Goal: Find specific page/section: Find specific page/section

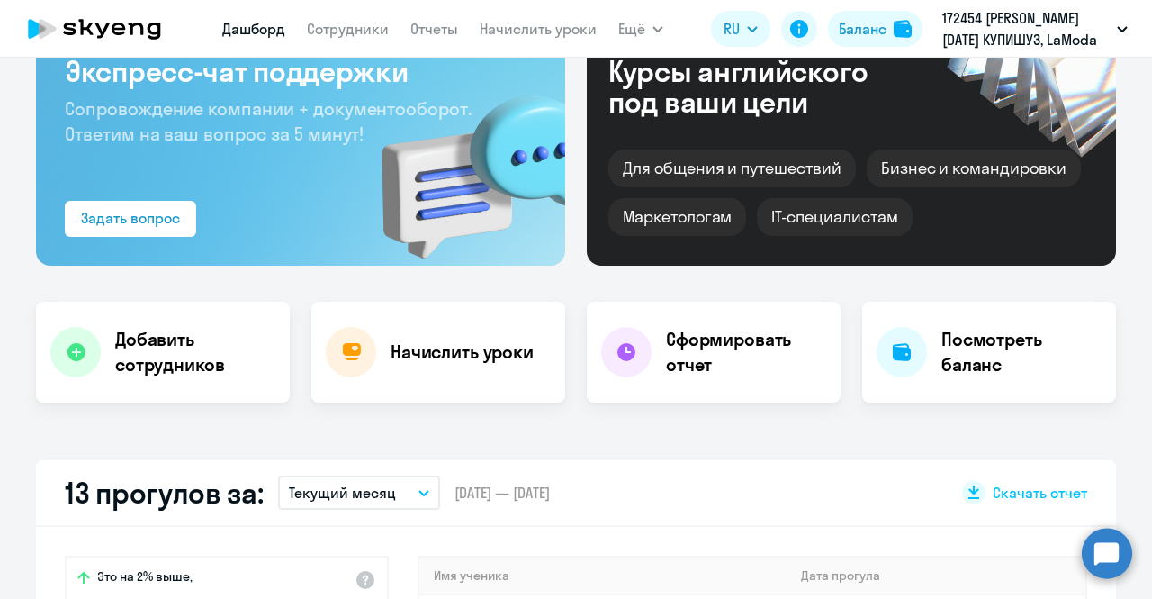
scroll to position [126, 0]
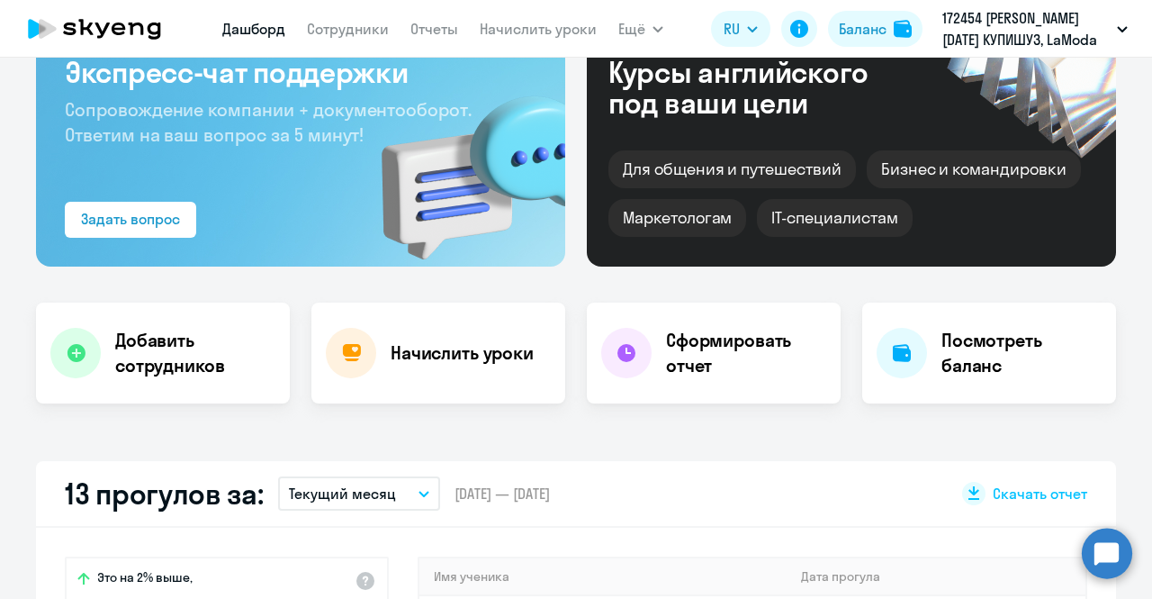
click at [367, 19] on app-menu-item-link "Сотрудники" at bounding box center [348, 29] width 82 height 23
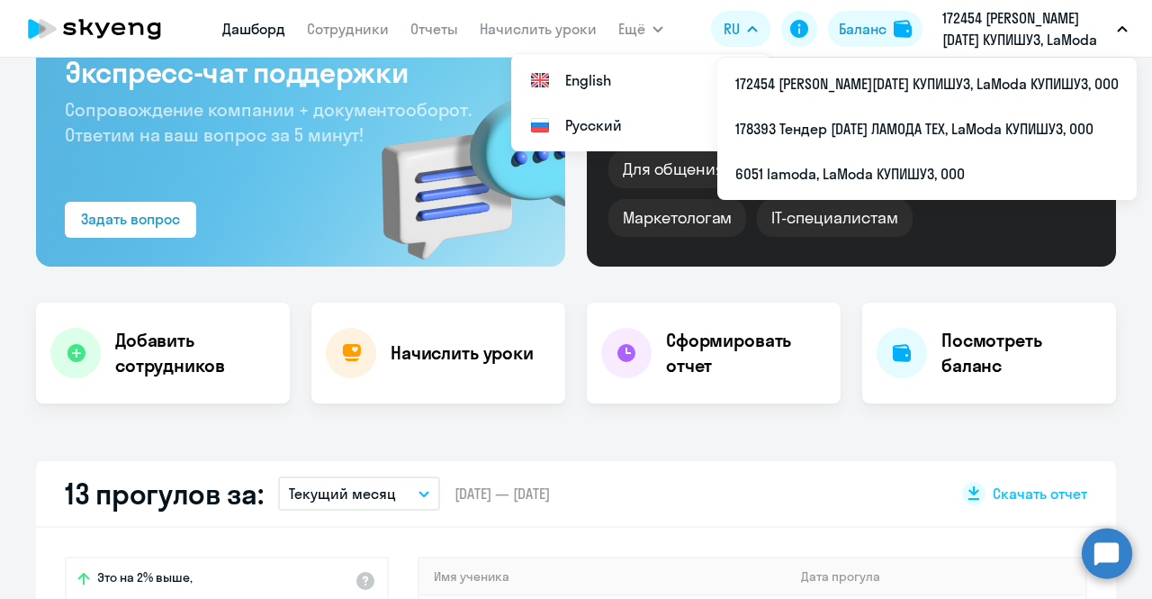
click at [347, 49] on app-header "[PERSON_NAME] Отчеты Начислить уроки Ещё Дашборд Сотрудники Отчеты Начислить ур…" at bounding box center [576, 29] width 1152 height 58
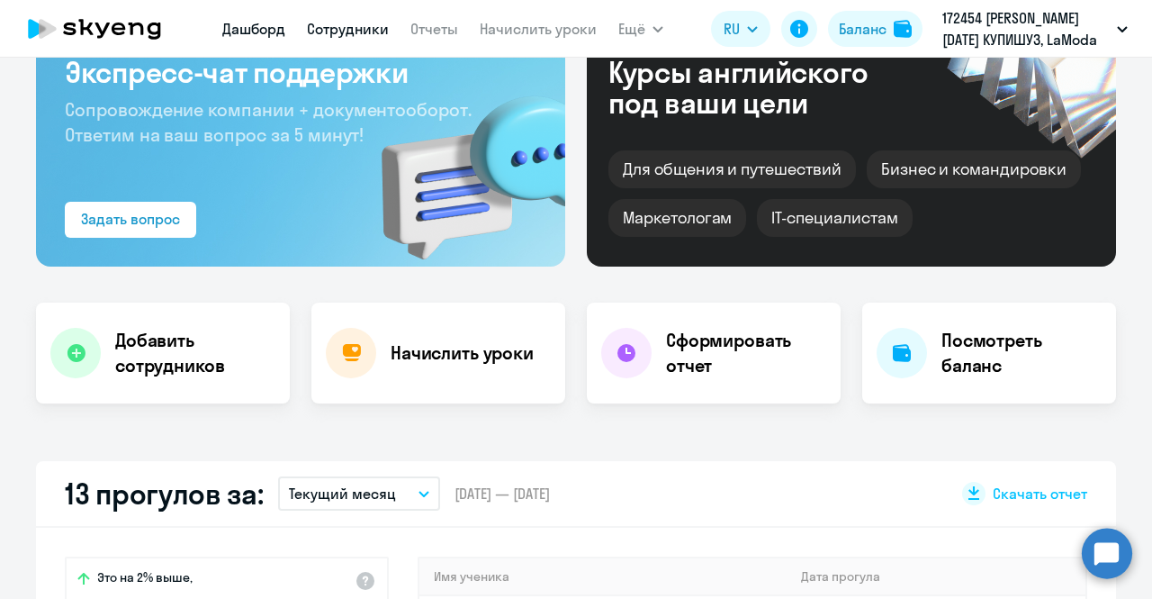
click at [338, 33] on link "Сотрудники" at bounding box center [348, 29] width 82 height 18
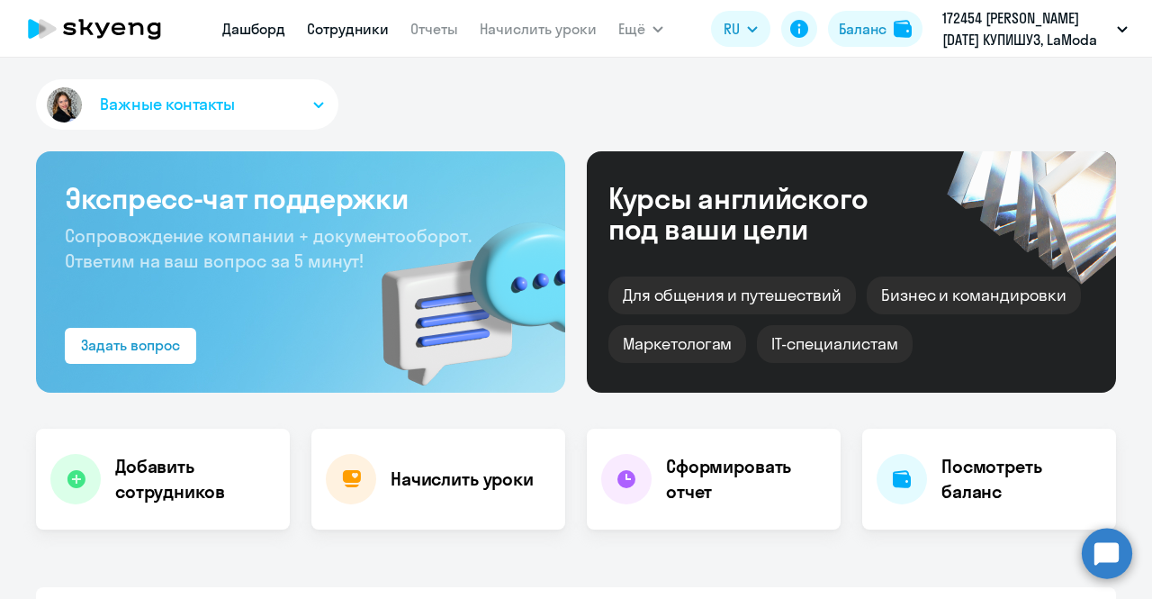
select select "30"
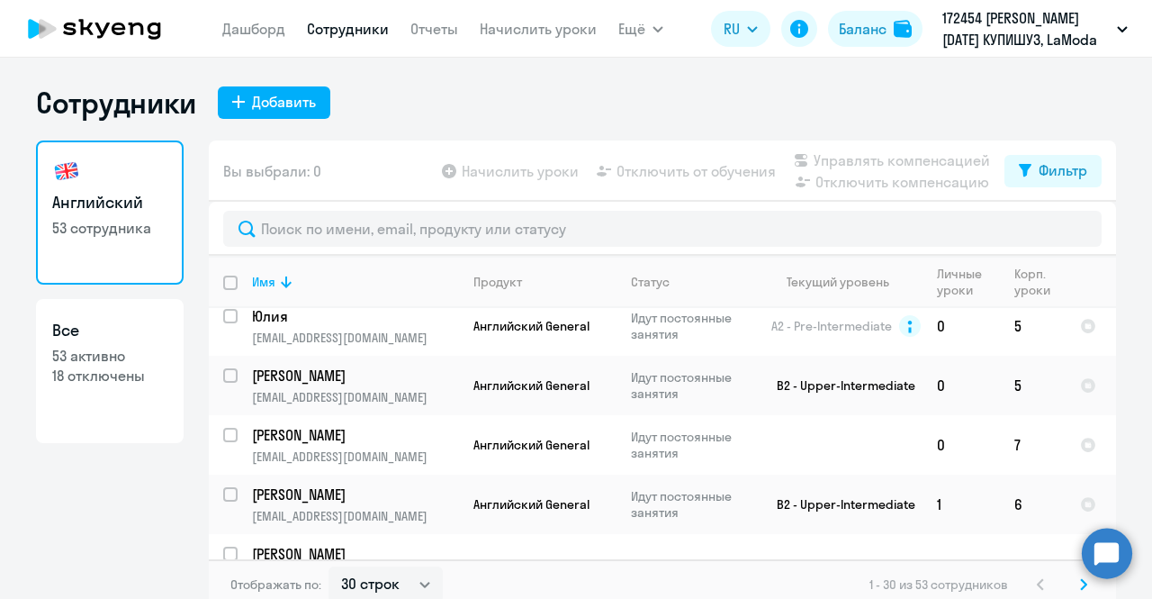
scroll to position [147, 0]
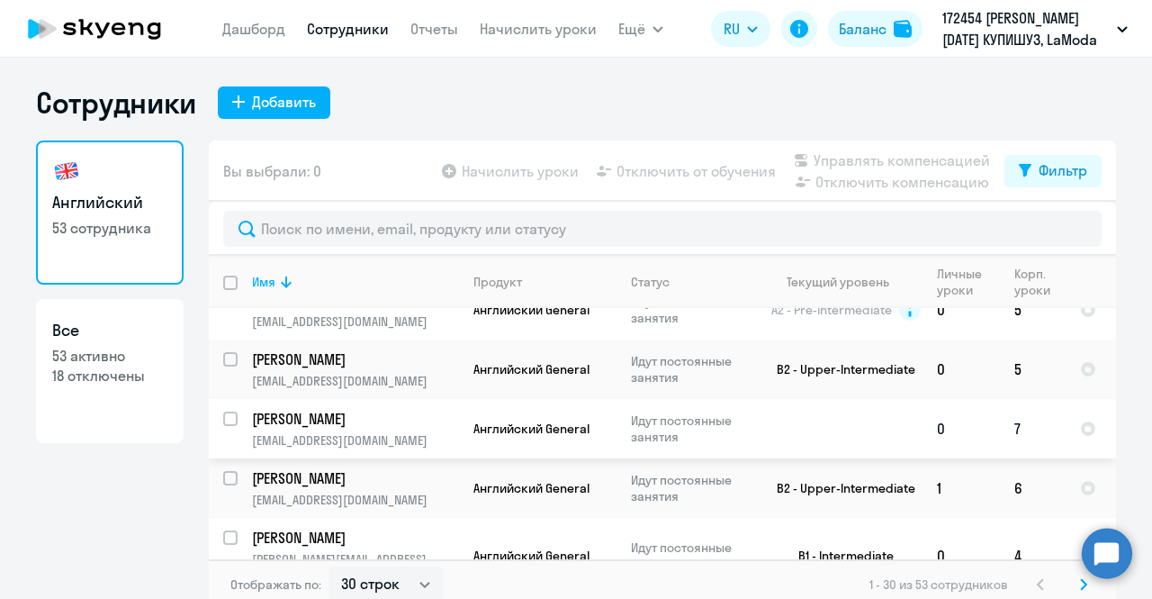
click at [631, 424] on p "Идут постоянные занятия" at bounding box center [692, 428] width 123 height 32
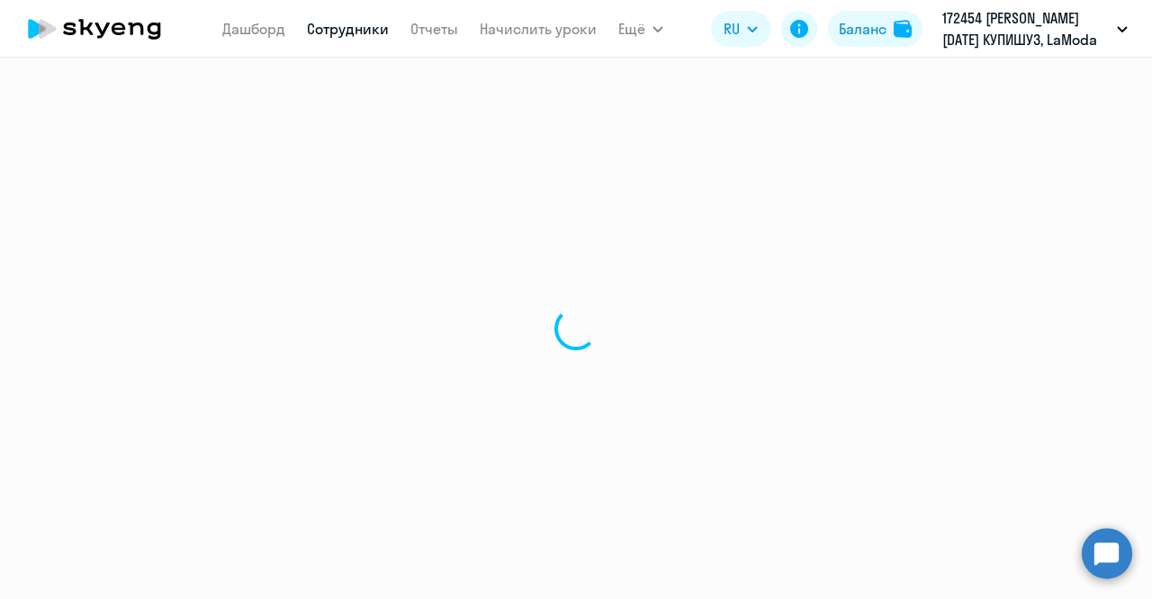
select select "english"
